Goal: Transaction & Acquisition: Download file/media

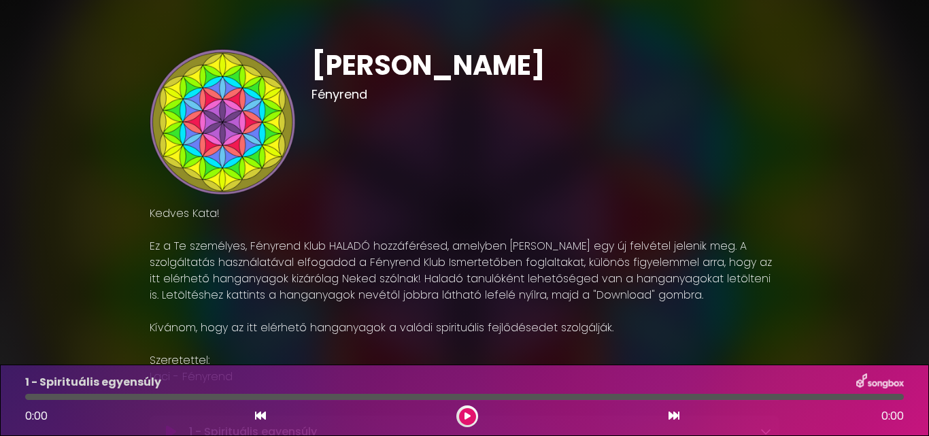
drag, startPoint x: 834, startPoint y: 130, endPoint x: 842, endPoint y: 163, distance: 34.1
click at [842, 163] on div "[PERSON_NAME] Kedves Kata! ×" at bounding box center [464, 302] width 775 height 573
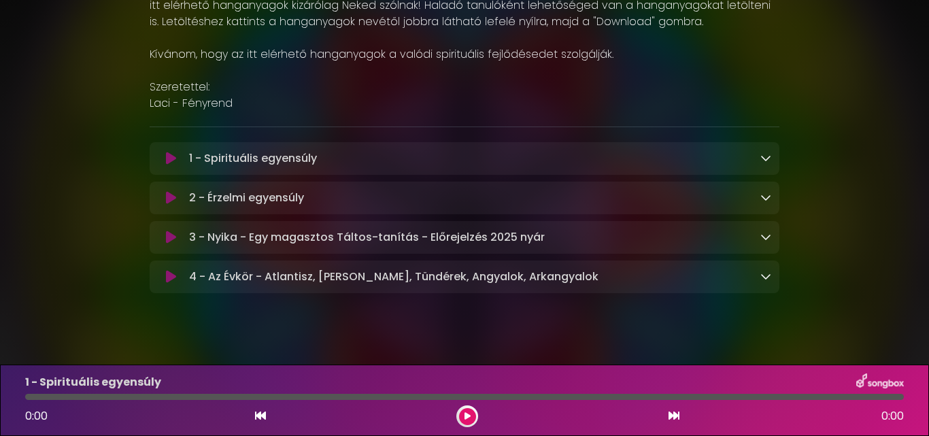
scroll to position [291, 0]
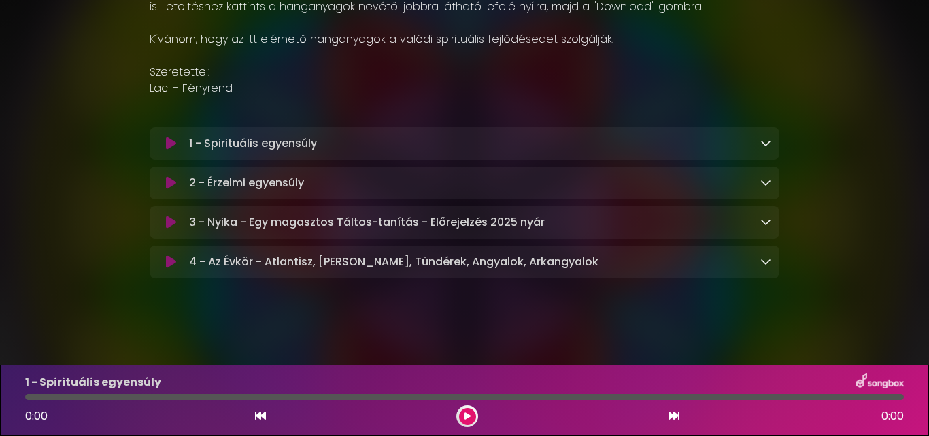
click at [765, 256] on icon at bounding box center [765, 261] width 11 height 11
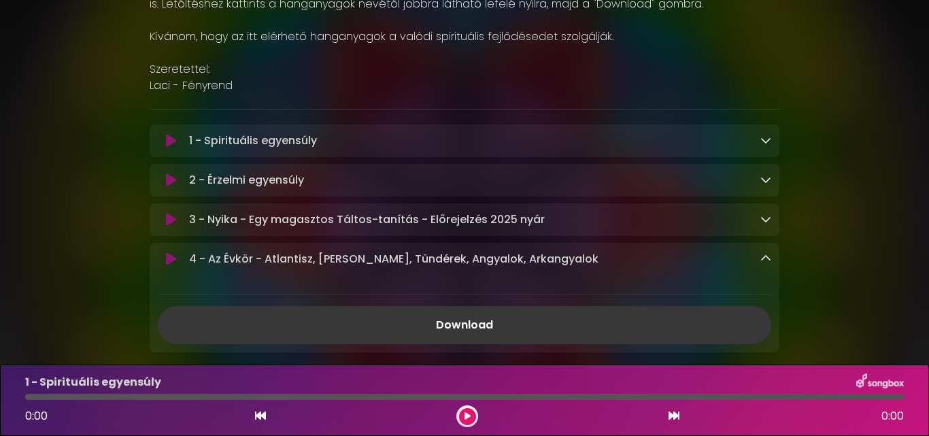
click at [455, 327] on link "Download" at bounding box center [464, 325] width 613 height 38
click at [767, 220] on icon at bounding box center [765, 218] width 11 height 11
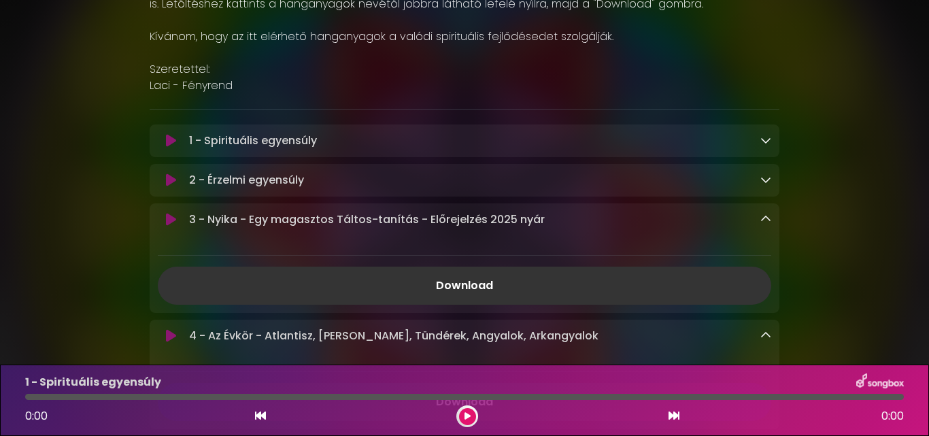
click at [764, 177] on icon at bounding box center [765, 179] width 11 height 11
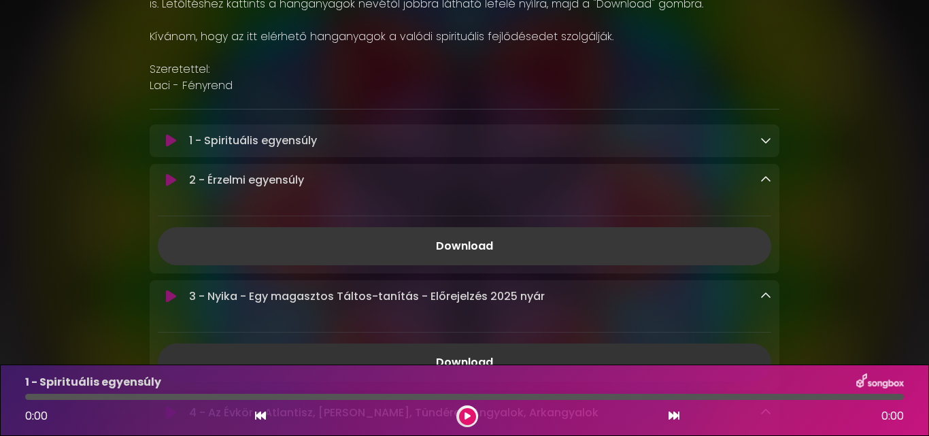
click at [527, 246] on link "Download" at bounding box center [464, 246] width 613 height 38
click at [761, 148] on link at bounding box center [765, 141] width 11 height 16
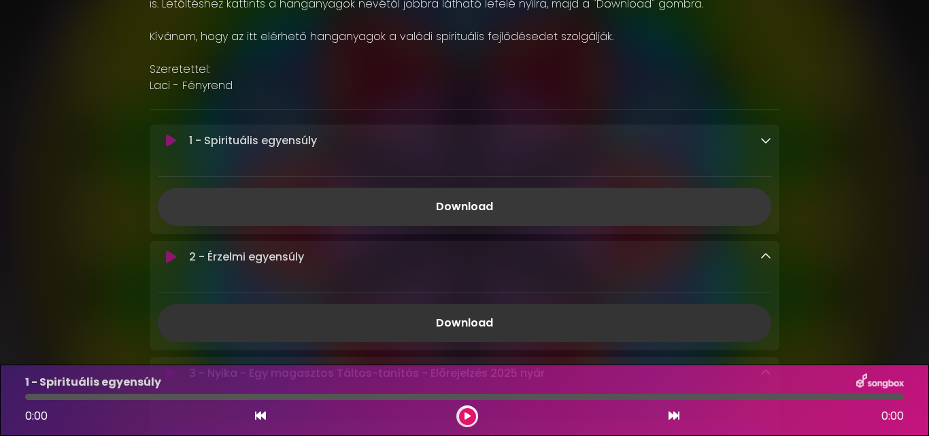
click at [445, 215] on link "Download" at bounding box center [464, 207] width 613 height 38
click at [764, 142] on icon at bounding box center [765, 140] width 11 height 11
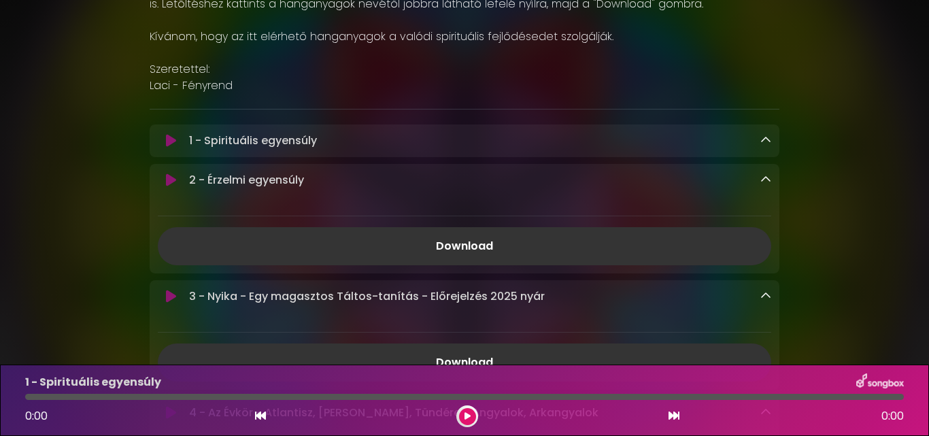
click at [765, 177] on icon at bounding box center [765, 179] width 11 height 11
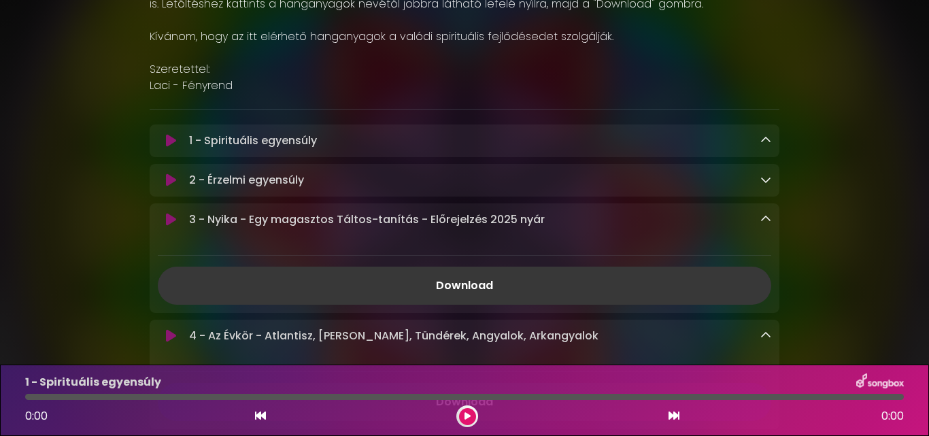
click at [542, 276] on link "Download" at bounding box center [464, 285] width 613 height 38
click at [765, 220] on icon at bounding box center [765, 218] width 11 height 11
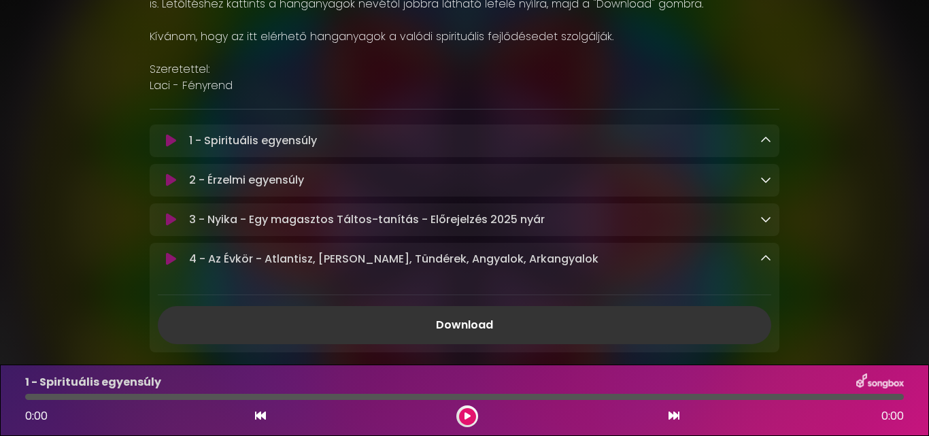
click at [763, 256] on icon at bounding box center [765, 258] width 11 height 11
